Goal: Use online tool/utility: Utilize a website feature to perform a specific function

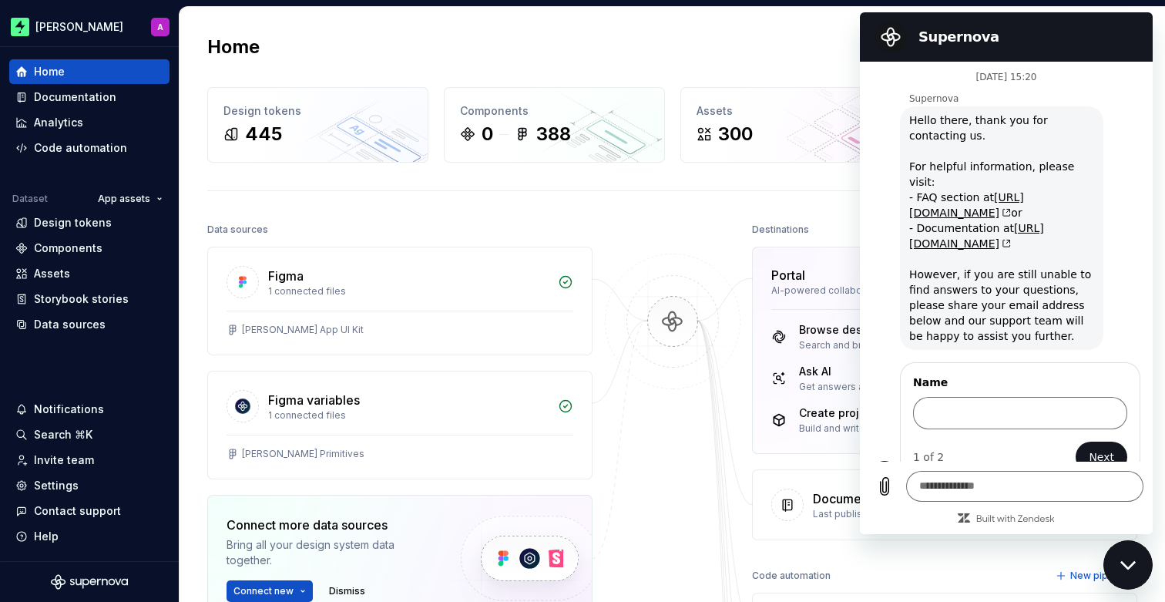
scroll to position [9, 0]
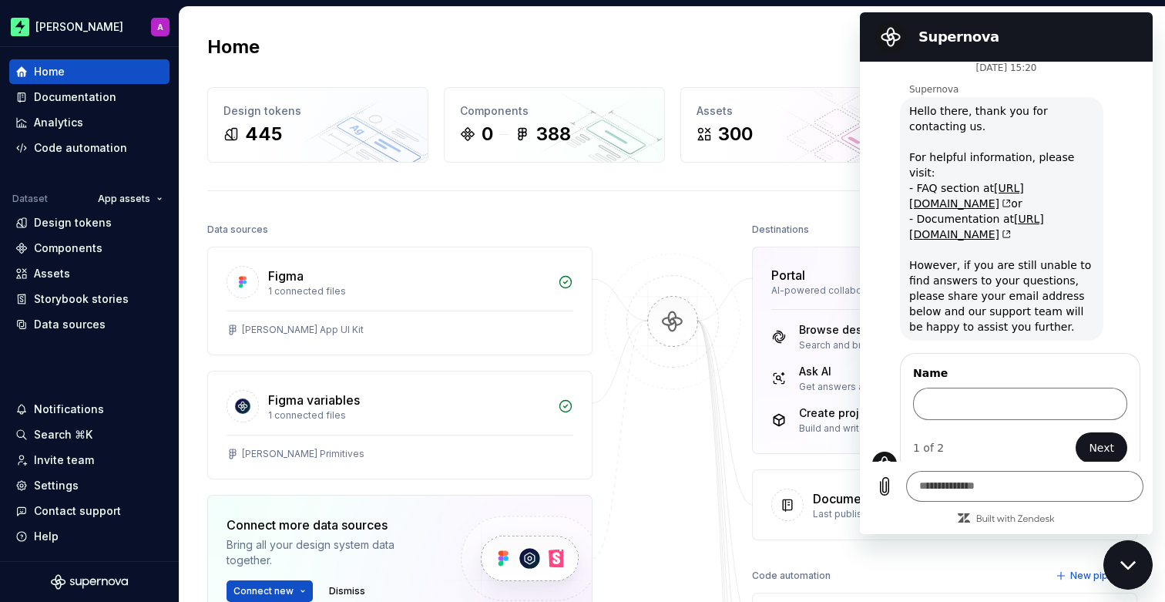
click at [1124, 566] on icon "Close messaging window" at bounding box center [1127, 564] width 15 height 8
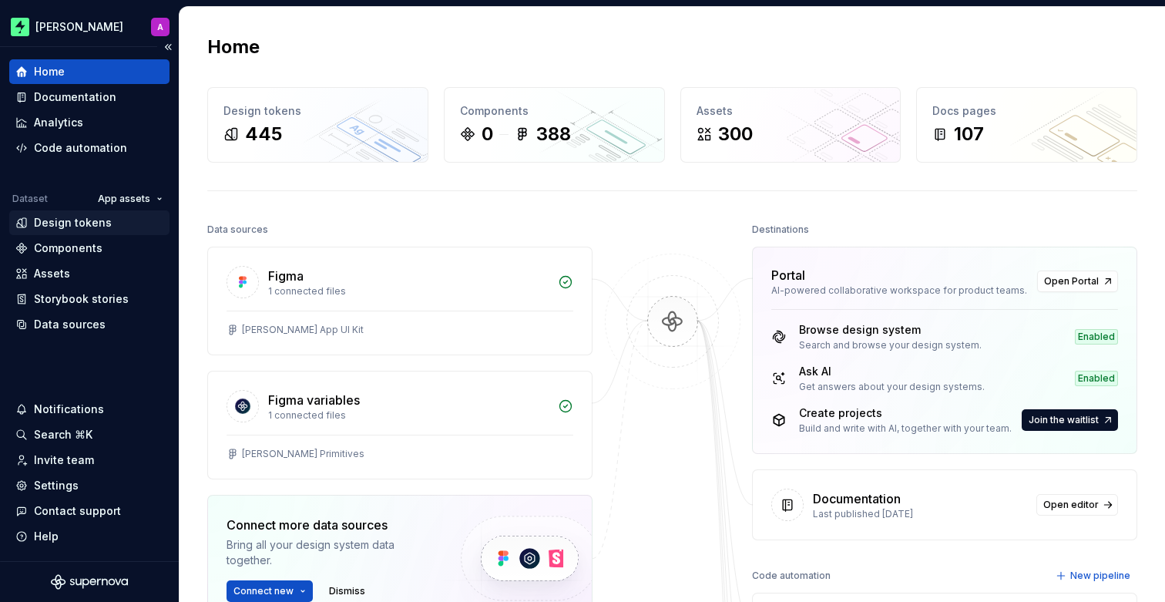
click at [99, 223] on div "Design tokens" at bounding box center [73, 222] width 78 height 15
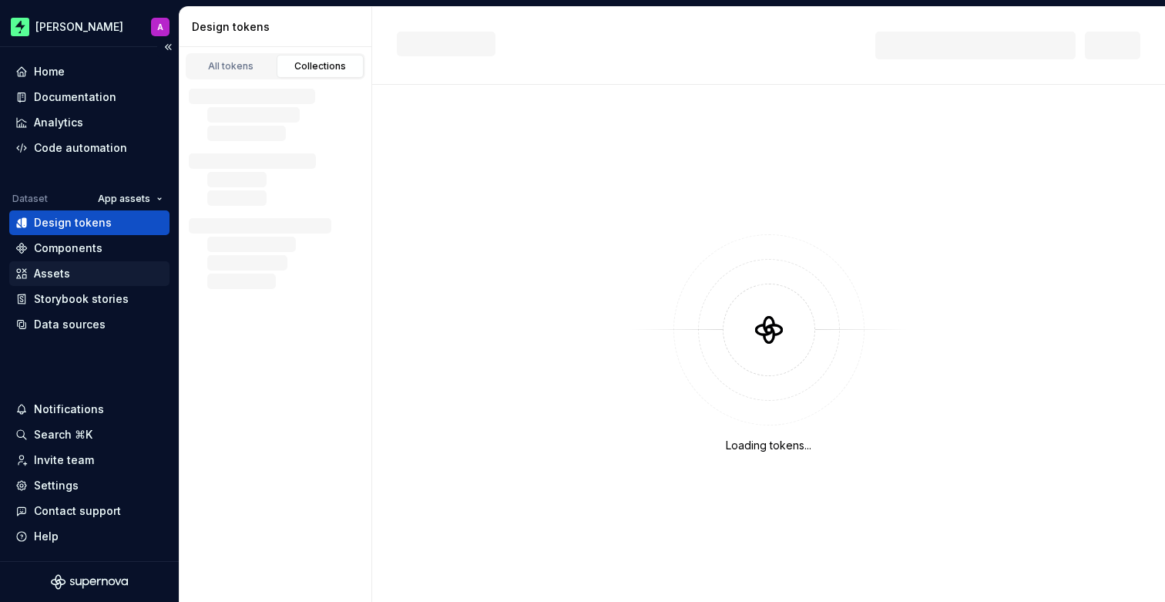
click at [91, 278] on div "Assets" at bounding box center [89, 273] width 148 height 15
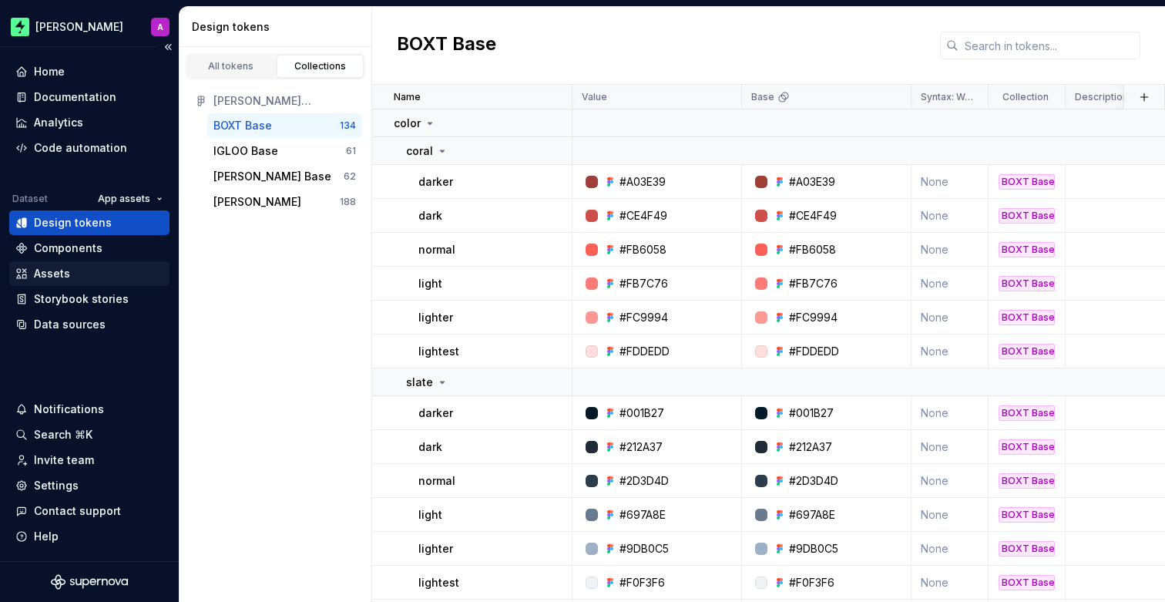
click at [63, 277] on div "Assets" at bounding box center [52, 273] width 36 height 15
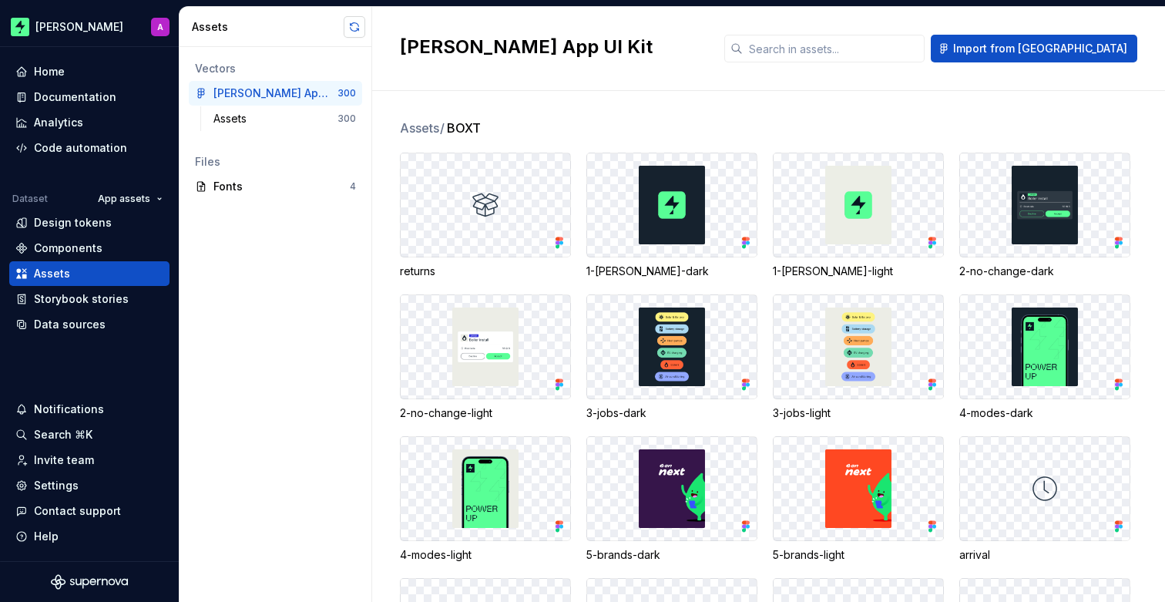
click at [354, 25] on button "button" at bounding box center [355, 27] width 22 height 22
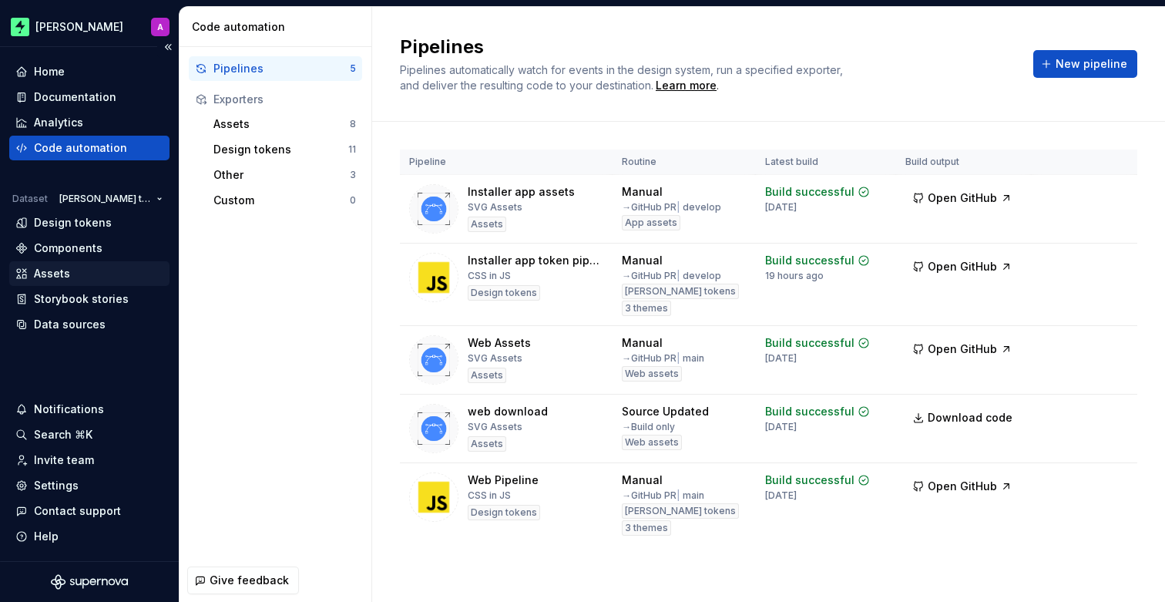
click at [84, 277] on div "Assets" at bounding box center [89, 273] width 148 height 15
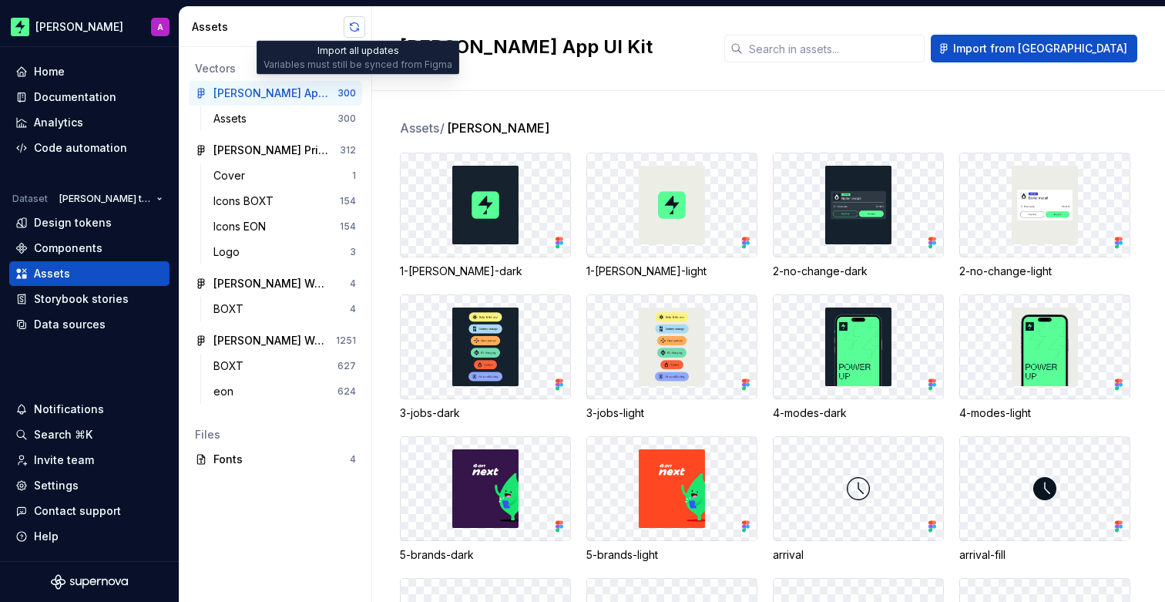
click at [354, 29] on button "button" at bounding box center [355, 27] width 22 height 22
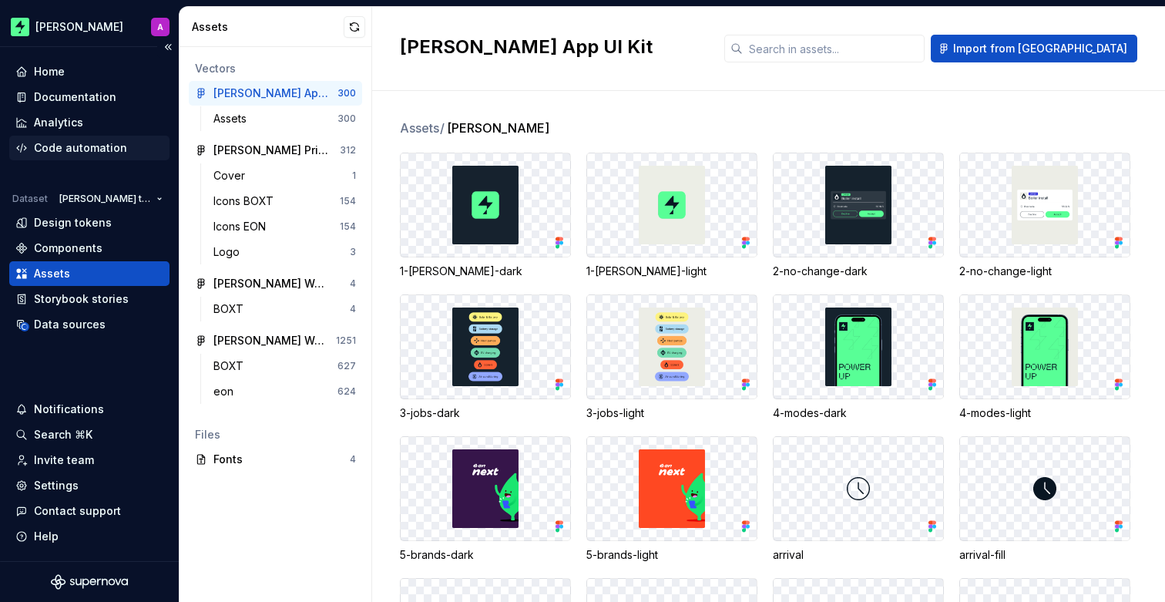
click at [77, 147] on div "Code automation" at bounding box center [80, 147] width 93 height 15
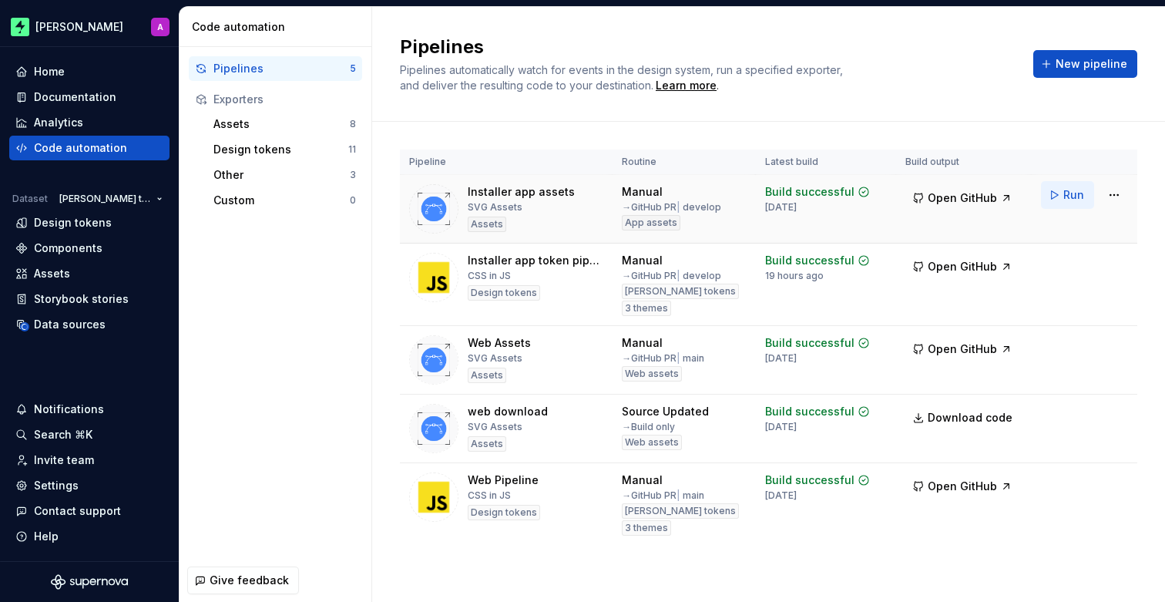
click at [1061, 193] on button "Run" at bounding box center [1067, 195] width 53 height 28
